Goal: Information Seeking & Learning: Compare options

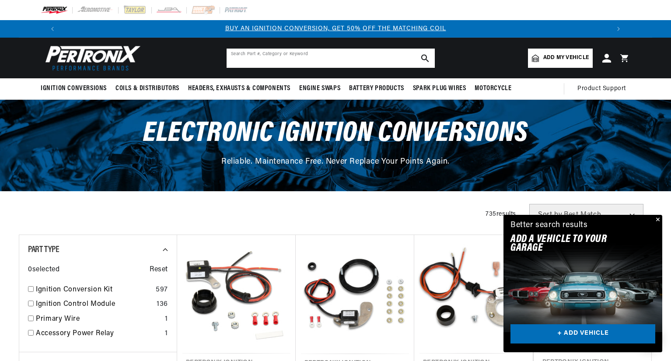
click at [232, 58] on input "text" at bounding box center [331, 58] width 208 height 19
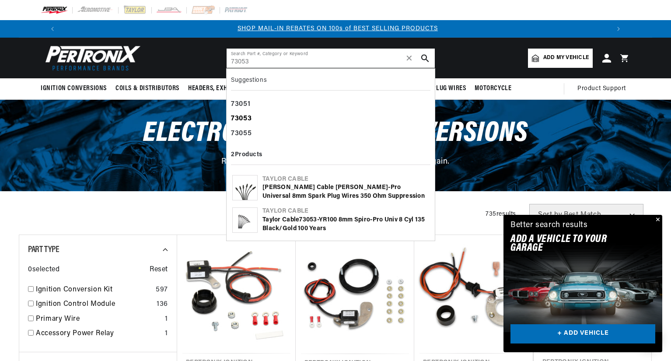
type input "73053"
click at [253, 117] on div "73053" at bounding box center [330, 119] width 199 height 15
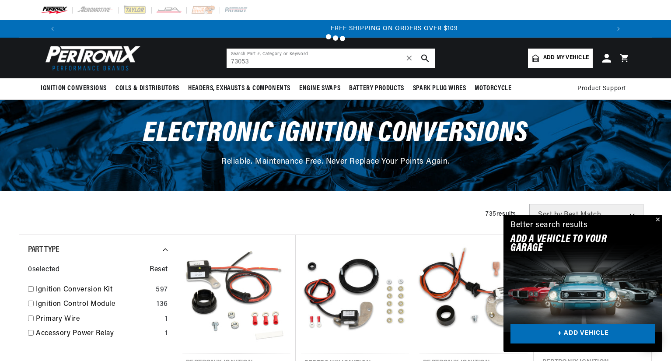
scroll to position [0, 1074]
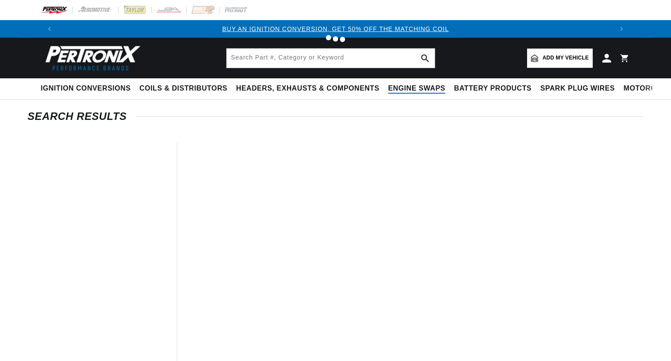
type input "73053"
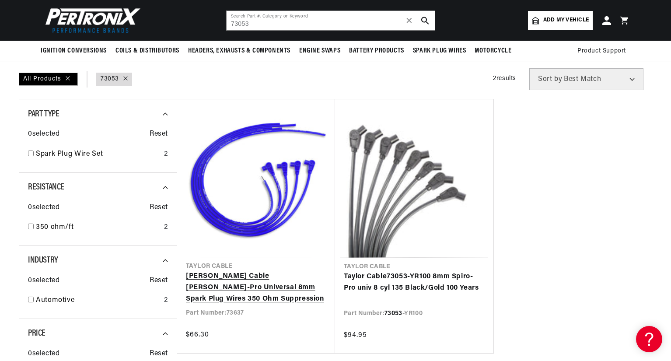
click at [253, 275] on link "[PERSON_NAME] Cable [PERSON_NAME]-Pro Universal 8mm Spark Plug Wires 350 Ohm Su…" at bounding box center [256, 288] width 140 height 34
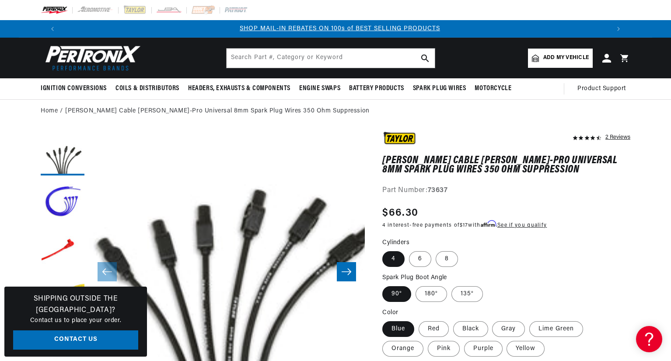
scroll to position [0, 546]
click at [441, 258] on label "8" at bounding box center [447, 259] width 22 height 16
click at [436, 250] on input "8" at bounding box center [436, 249] width 0 height 0
radio input "true"
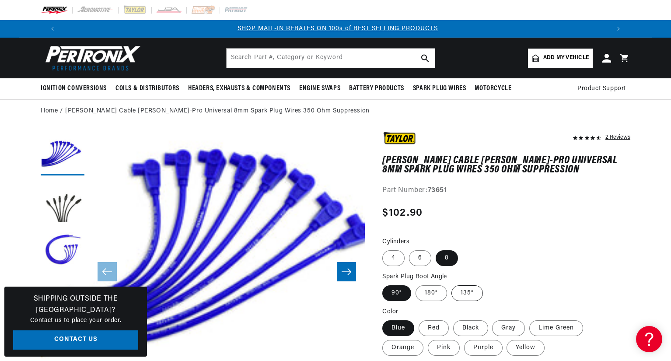
click at [461, 292] on label "135°" at bounding box center [466, 293] width 31 height 16
click at [452, 284] on input "135°" at bounding box center [451, 283] width 0 height 0
radio input "true"
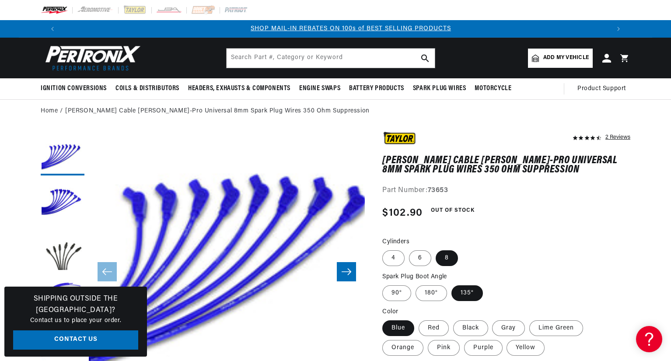
scroll to position [0, 546]
drag, startPoint x: 470, startPoint y: 328, endPoint x: 456, endPoint y: 307, distance: 24.9
click at [470, 328] on label "Black" at bounding box center [470, 328] width 35 height 16
click at [453, 319] on input "Black" at bounding box center [453, 318] width 0 height 0
radio input "true"
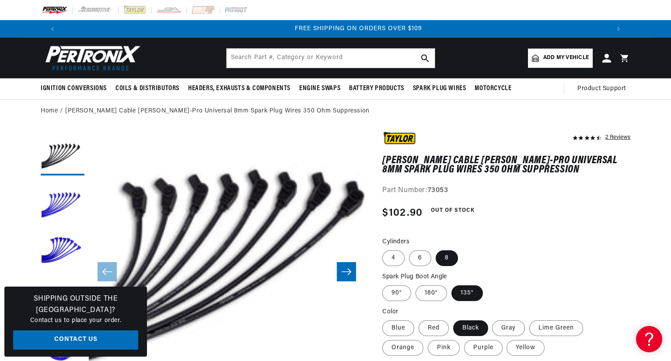
scroll to position [0, 1092]
click at [237, 62] on input "text" at bounding box center [331, 58] width 208 height 19
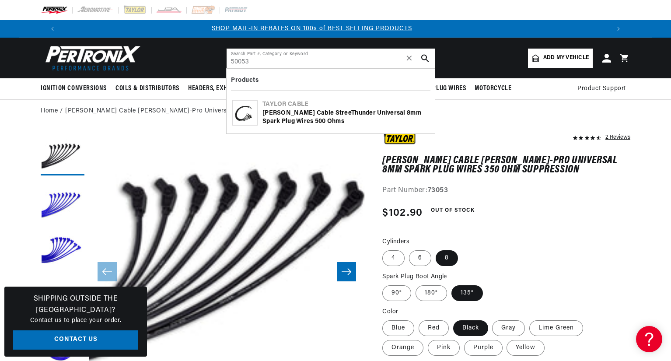
type input "50053"
click at [425, 54] on icon "search button" at bounding box center [425, 58] width 8 height 8
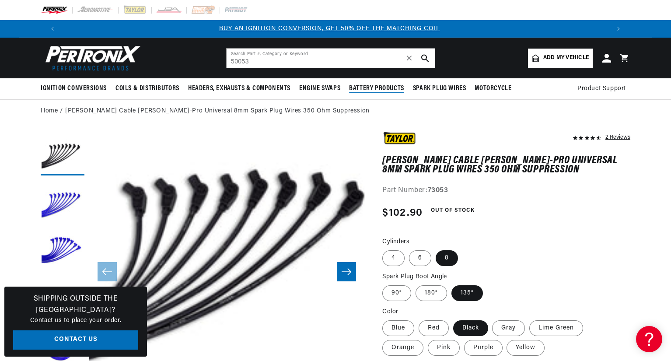
scroll to position [0, 0]
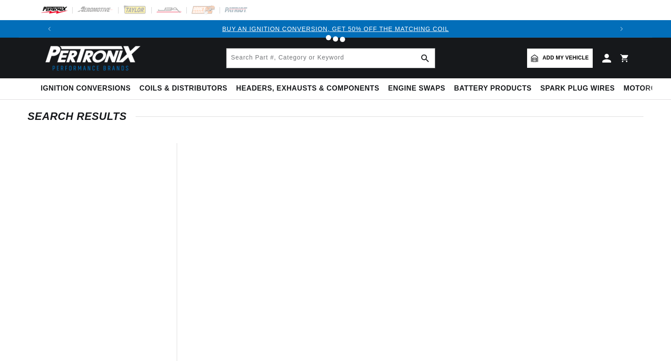
type input "50053"
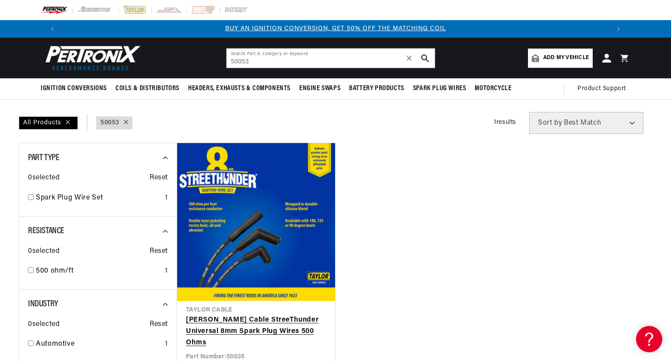
click at [252, 314] on link "Taylor Cable StreeThunder Universal 8mm Spark Plug Wires 500 Ohms" at bounding box center [256, 331] width 140 height 34
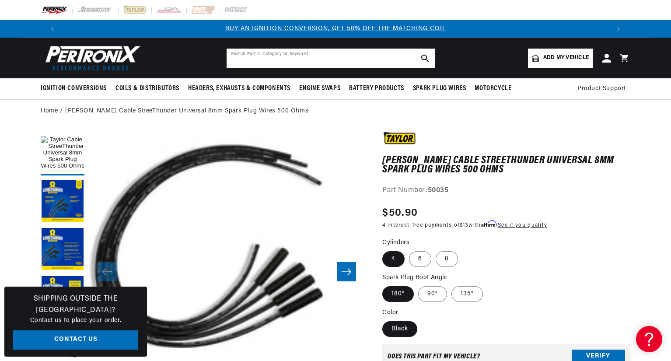
drag, startPoint x: 422, startPoint y: 56, endPoint x: 421, endPoint y: 51, distance: 5.8
click at [422, 51] on button "search button" at bounding box center [424, 58] width 19 height 19
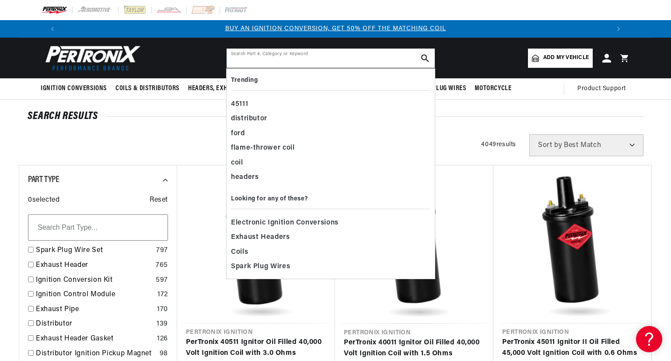
click at [240, 59] on input "text" at bounding box center [331, 58] width 208 height 19
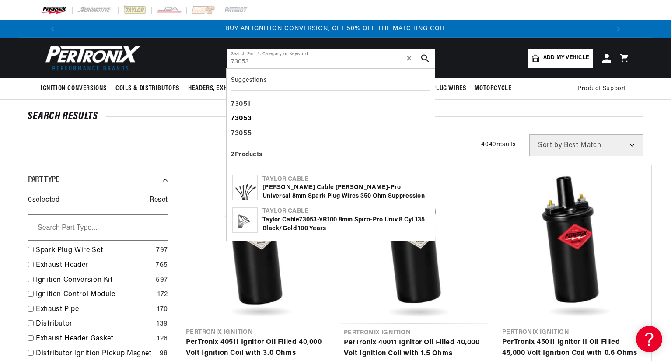
type input "73053"
click at [244, 119] on b "73053" at bounding box center [241, 118] width 21 height 7
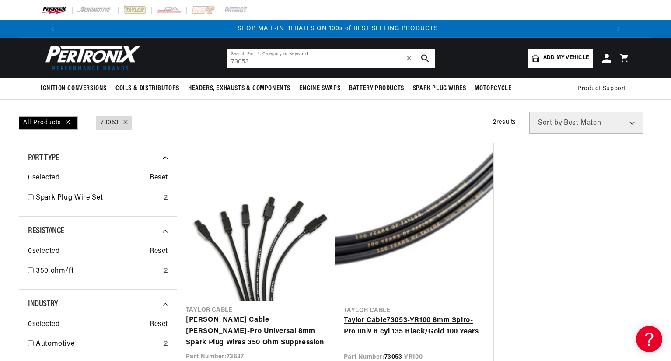
scroll to position [87, 0]
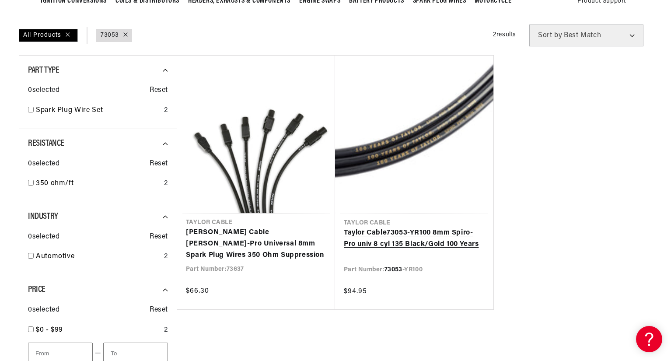
click at [378, 227] on link "[PERSON_NAME] Cable 73053 -YR100 8mm Spiro-Pro univ 8 cyl 135 Black/Gold 100 Ye…" at bounding box center [414, 238] width 141 height 22
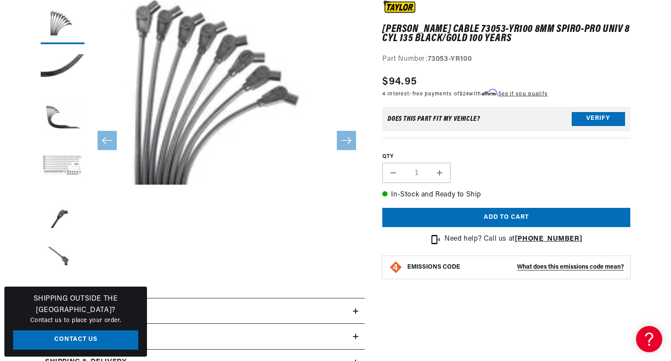
scroll to position [0, 1092]
click at [64, 162] on button "Load image 4 in gallery view" at bounding box center [63, 167] width 44 height 44
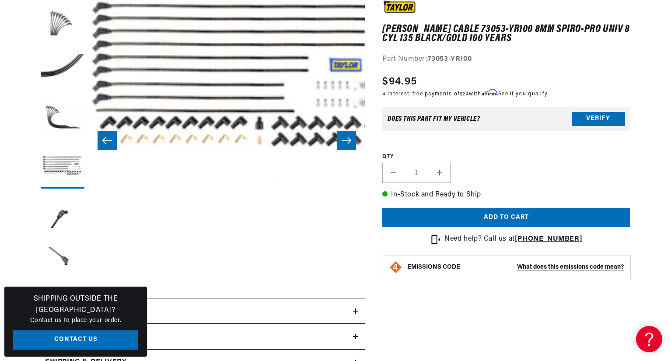
scroll to position [18, 828]
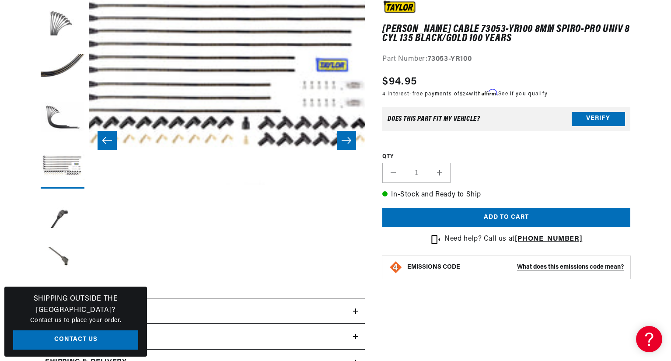
click at [104, 140] on icon "Slide left" at bounding box center [107, 140] width 10 height 9
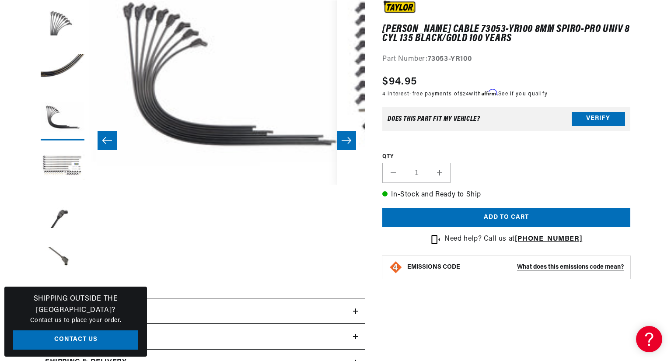
scroll to position [0, 1092]
